Goal: Information Seeking & Learning: Check status

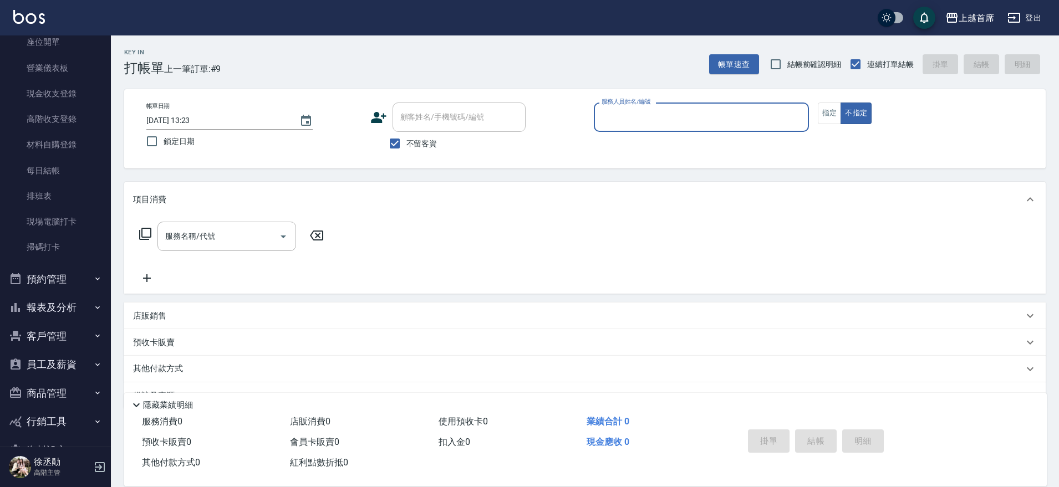
scroll to position [151, 0]
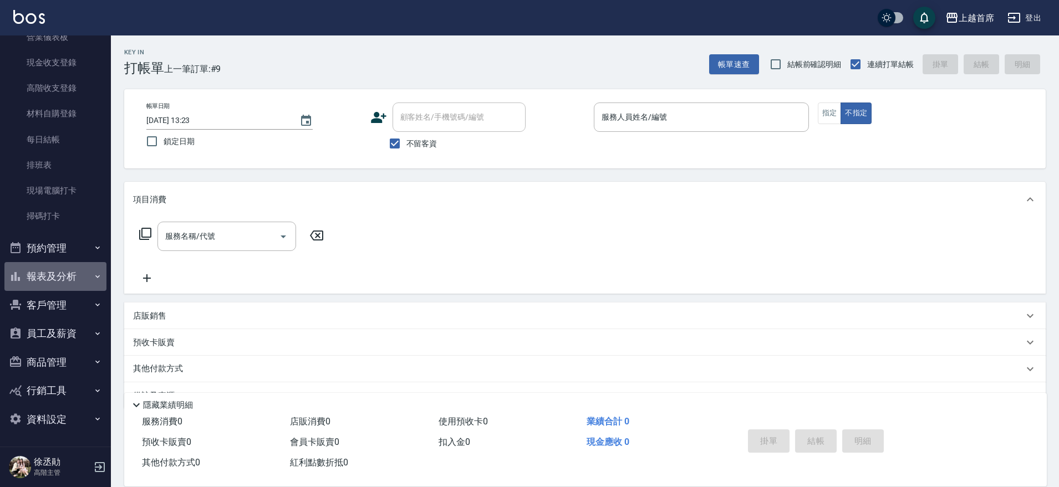
click at [86, 281] on button "報表及分析" at bounding box center [55, 276] width 102 height 29
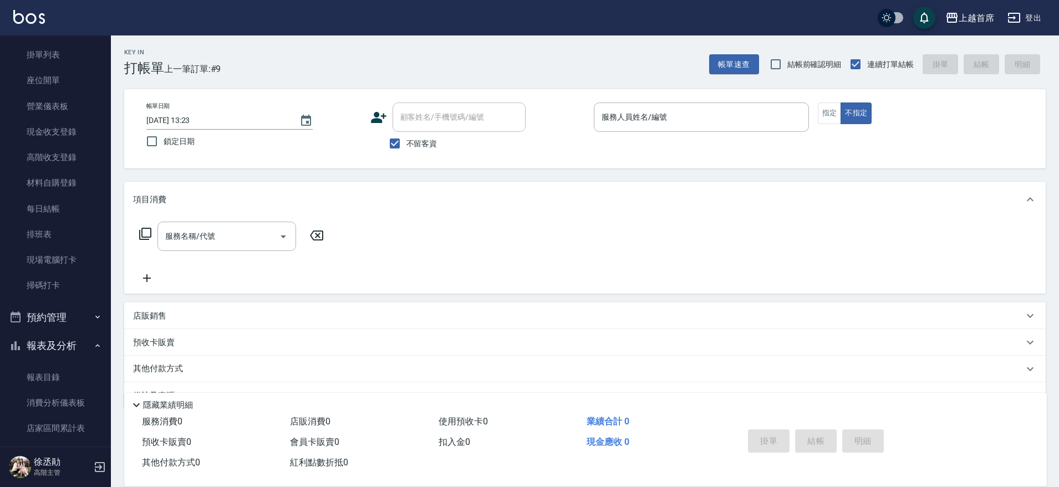
scroll to position [442, 0]
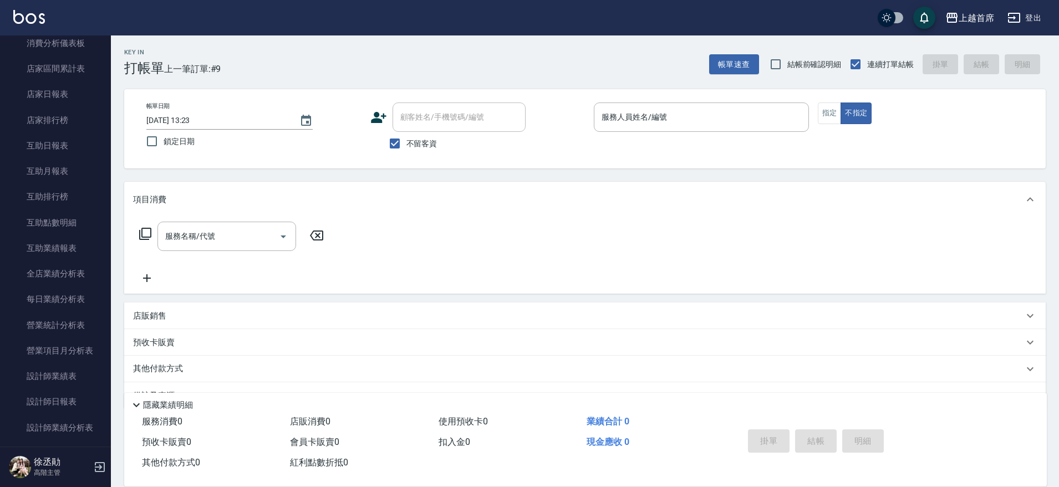
drag, startPoint x: 118, startPoint y: 233, endPoint x: 115, endPoint y: 213, distance: 20.1
click at [115, 213] on div "Key In 打帳單 上一筆訂單:#9 帳單速查 結帳前確認明細 連續打單結帳 掛單 結帳 明細 帳單日期 [DATE] 13:23 鎖定日期 顧客姓名/手機…" at bounding box center [585, 275] width 948 height 480
click at [53, 145] on link "互助日報表" at bounding box center [55, 146] width 102 height 26
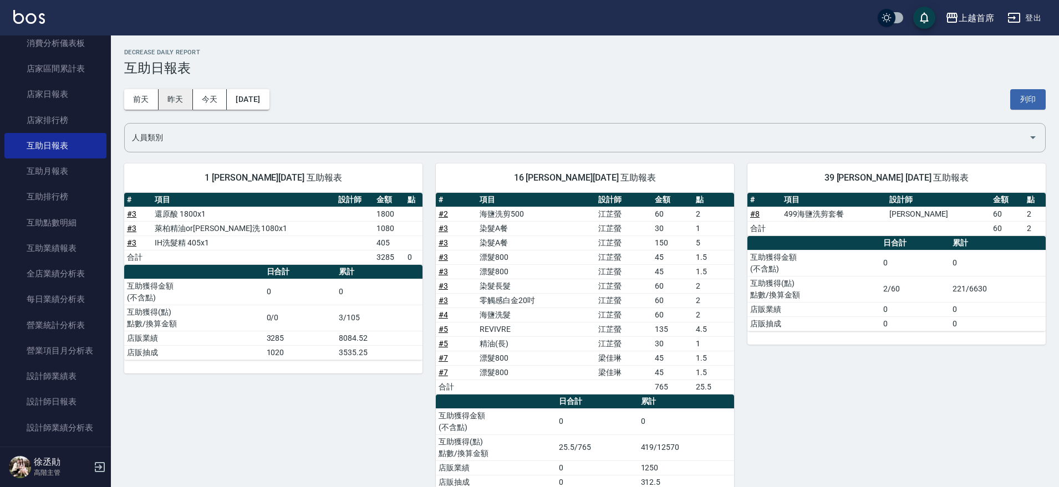
click at [172, 96] on button "昨天" at bounding box center [176, 99] width 34 height 21
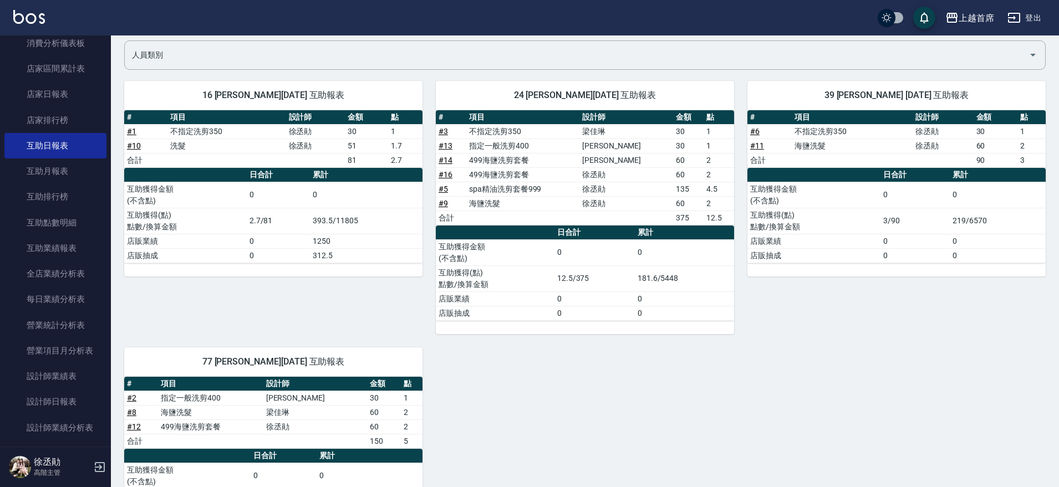
scroll to position [139, 0]
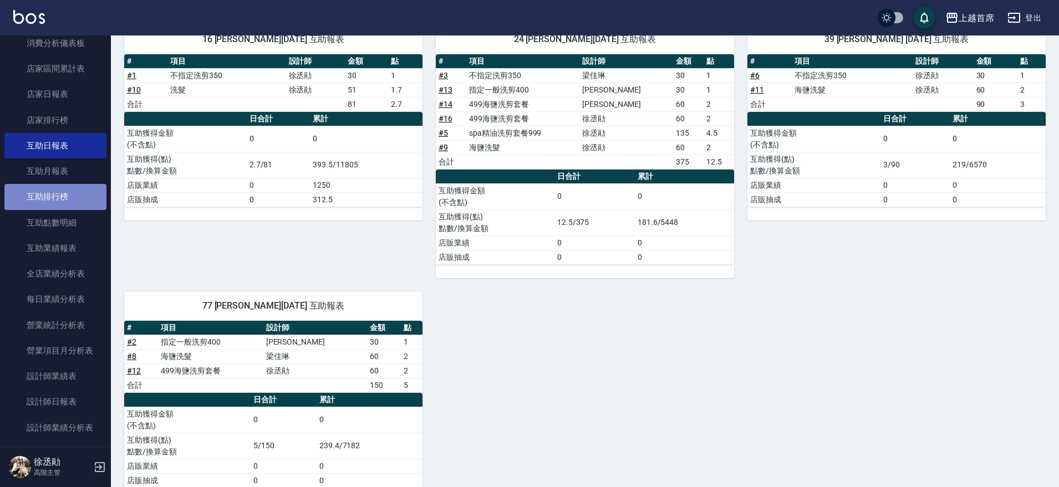
click at [72, 194] on link "互助排行榜" at bounding box center [55, 197] width 102 height 26
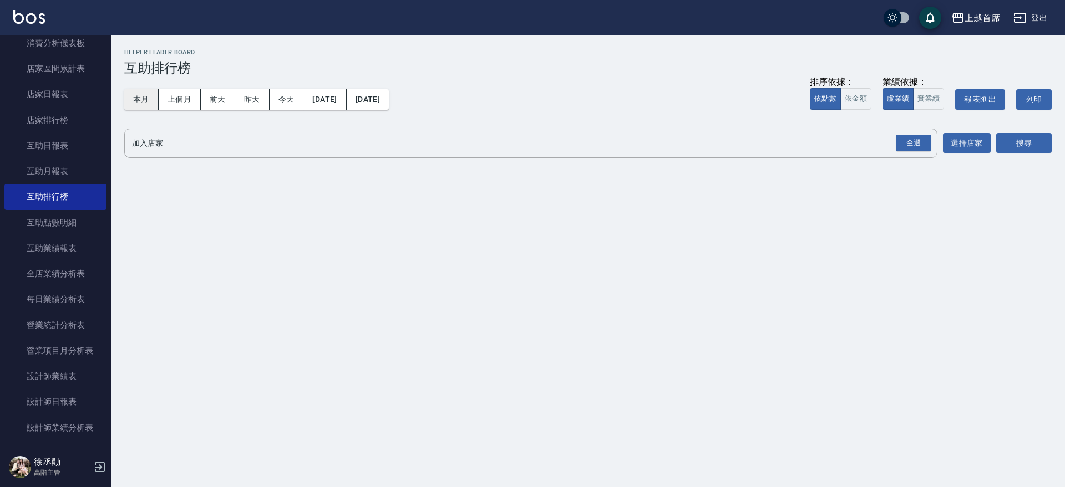
click at [145, 93] on button "本月" at bounding box center [141, 99] width 34 height 21
drag, startPoint x: 905, startPoint y: 145, endPoint x: 946, endPoint y: 145, distance: 40.5
click at [907, 145] on div "全選" at bounding box center [912, 143] width 35 height 17
click at [1040, 141] on button "搜尋" at bounding box center [1023, 144] width 55 height 21
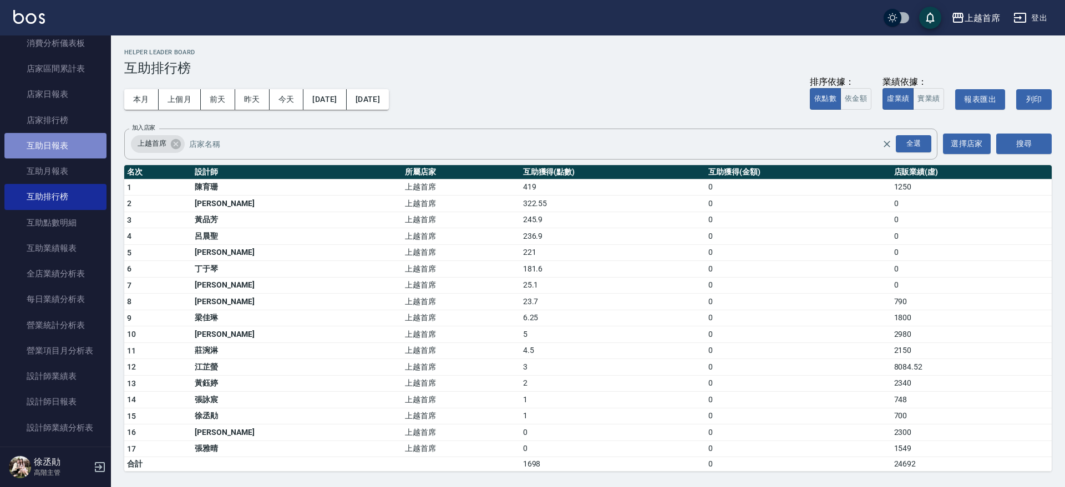
click at [69, 140] on link "互助日報表" at bounding box center [55, 146] width 102 height 26
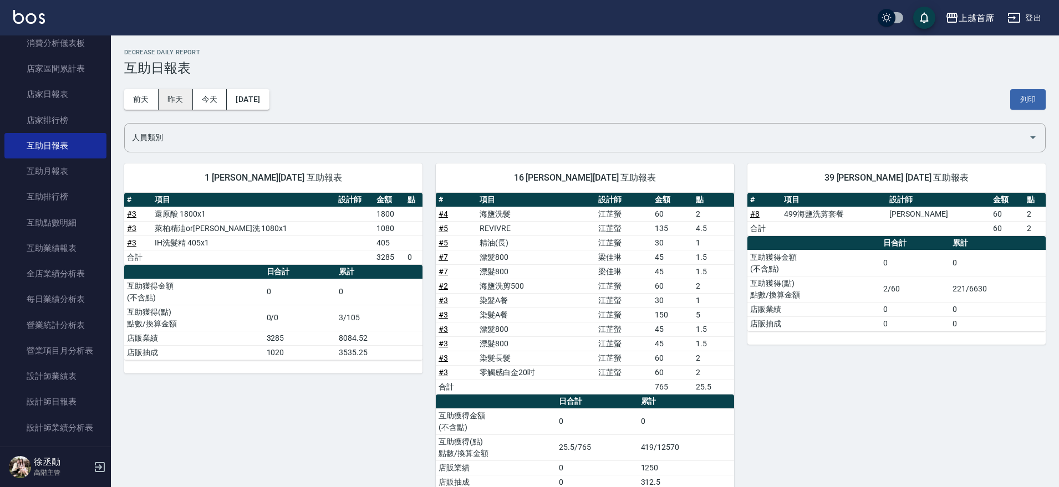
click at [189, 101] on button "昨天" at bounding box center [176, 99] width 34 height 21
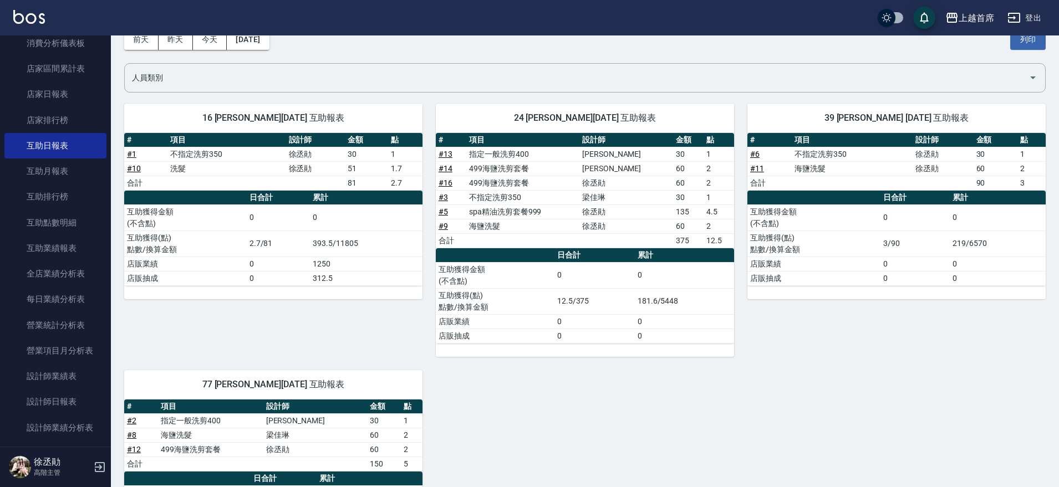
scroll to position [69, 0]
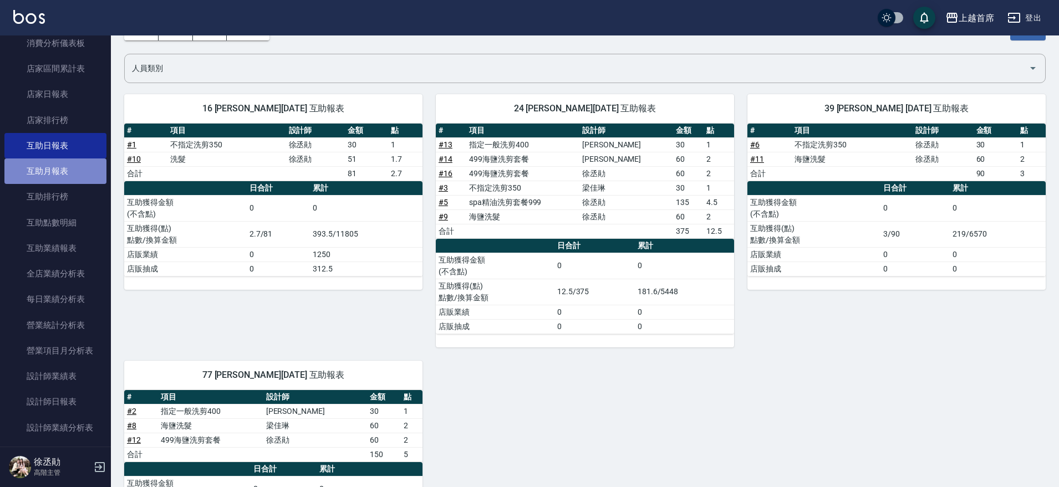
click at [77, 171] on link "互助月報表" at bounding box center [55, 172] width 102 height 26
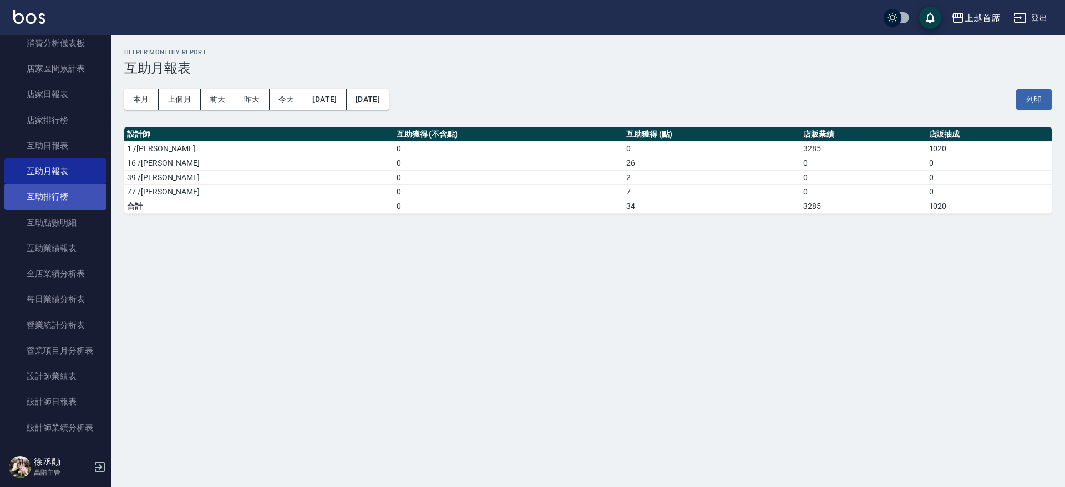
click at [80, 200] on link "互助排行榜" at bounding box center [55, 197] width 102 height 26
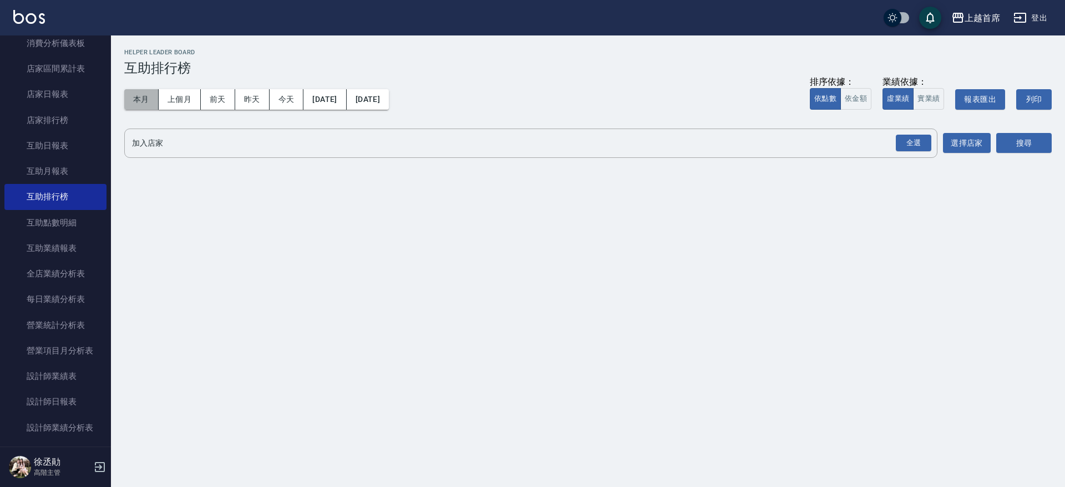
click at [141, 101] on button "本月" at bounding box center [141, 99] width 34 height 21
click at [908, 144] on div "全選" at bounding box center [912, 143] width 35 height 17
click at [1047, 144] on button "搜尋" at bounding box center [1023, 144] width 55 height 21
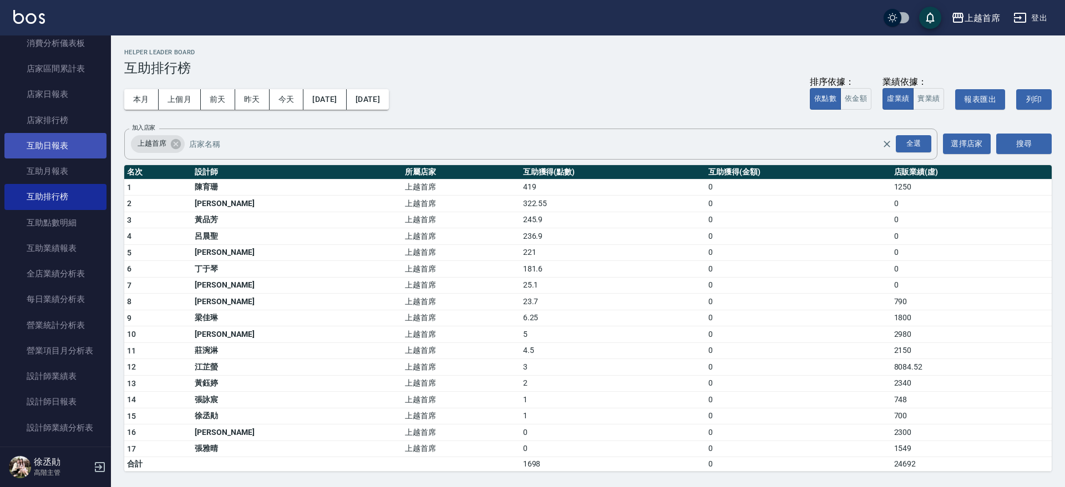
click at [87, 150] on link "互助日報表" at bounding box center [55, 146] width 102 height 26
